Goal: Task Accomplishment & Management: Manage account settings

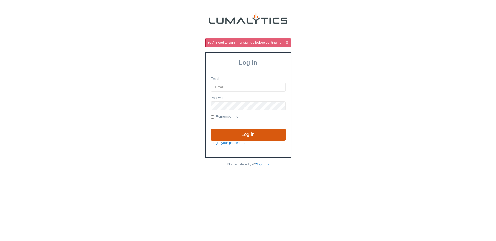
type input "[EMAIL_ADDRESS][DOMAIN_NAME]"
click at [251, 134] on input "Log In" at bounding box center [248, 135] width 75 height 12
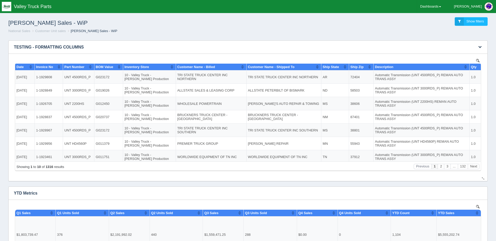
click at [204, 177] on div "No data found." at bounding box center [248, 117] width 468 height 127
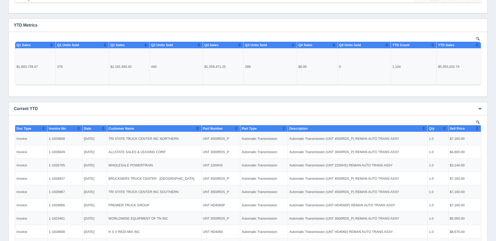
scroll to position [157, 0]
